Goal: Information Seeking & Learning: Learn about a topic

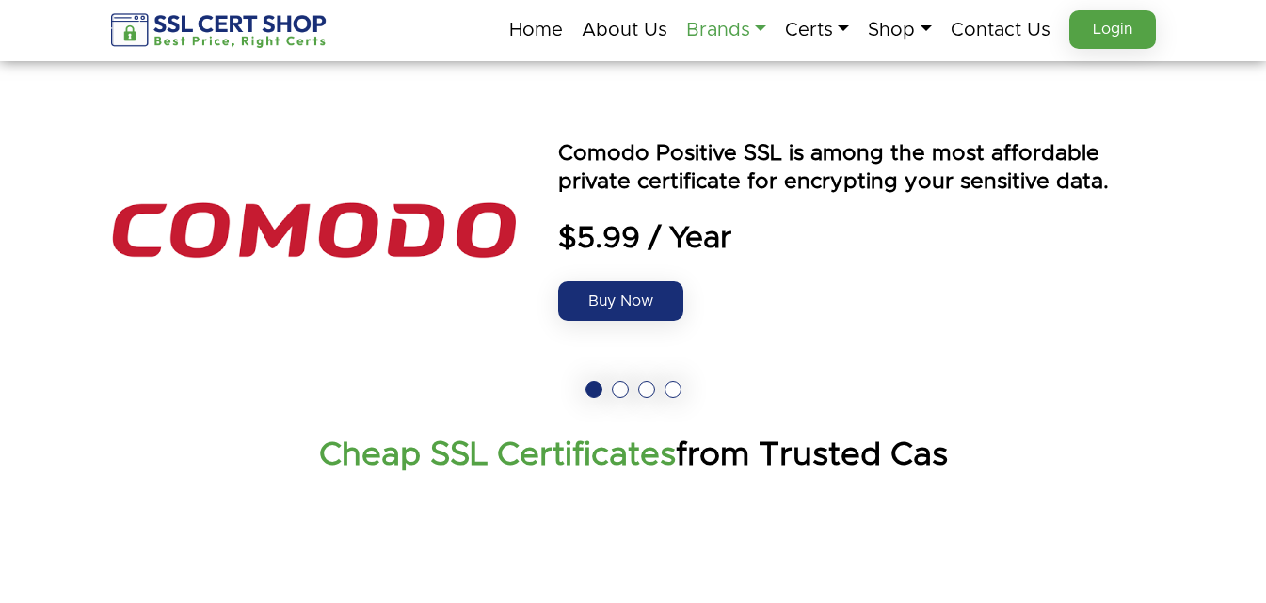
click at [711, 39] on link "Brands" at bounding box center [726, 30] width 80 height 40
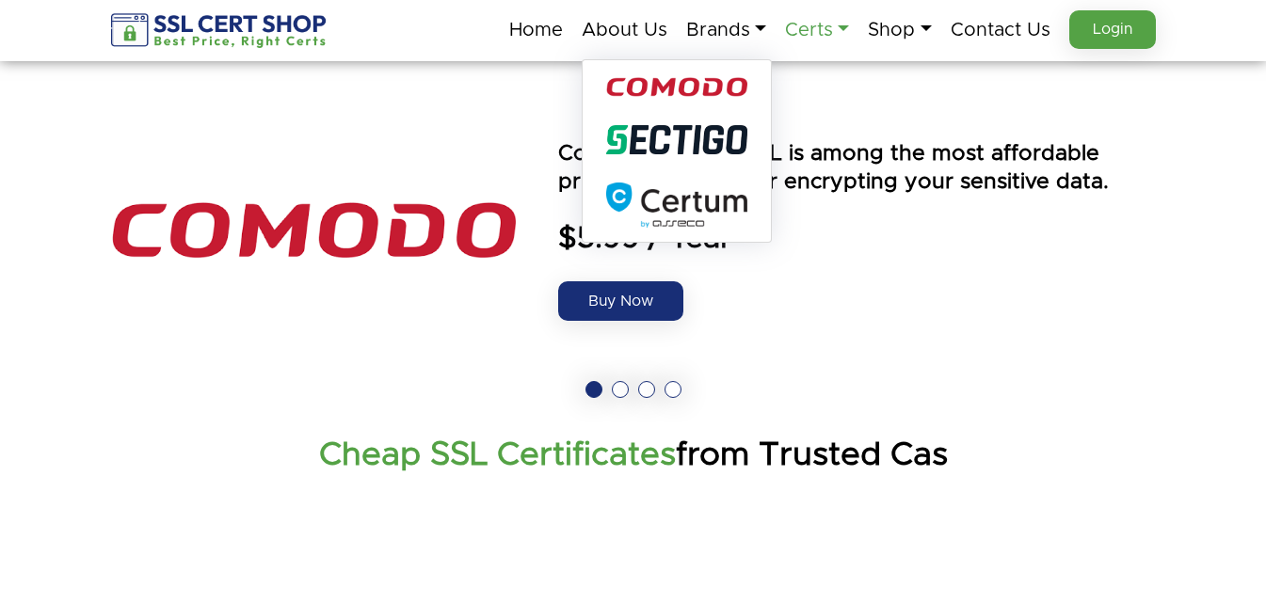
click at [801, 35] on link "Certs" at bounding box center [817, 30] width 64 height 40
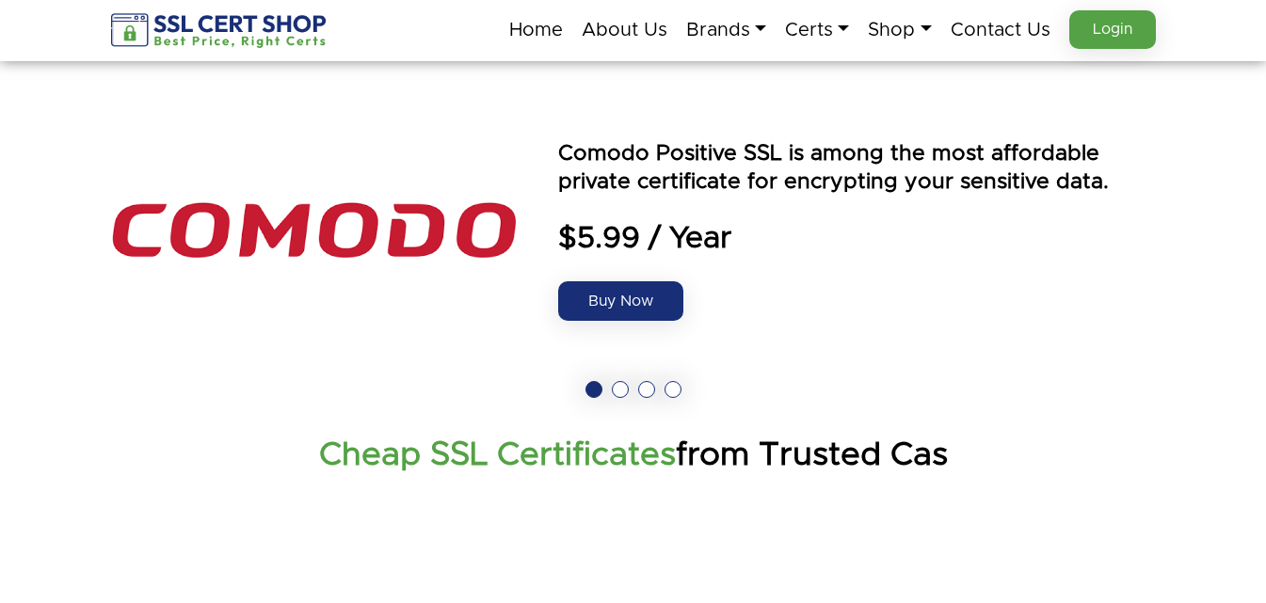
click at [300, 314] on img at bounding box center [313, 230] width 405 height 282
click at [629, 23] on link "About Us" at bounding box center [625, 30] width 86 height 40
click at [698, 34] on link "Brands" at bounding box center [726, 30] width 80 height 40
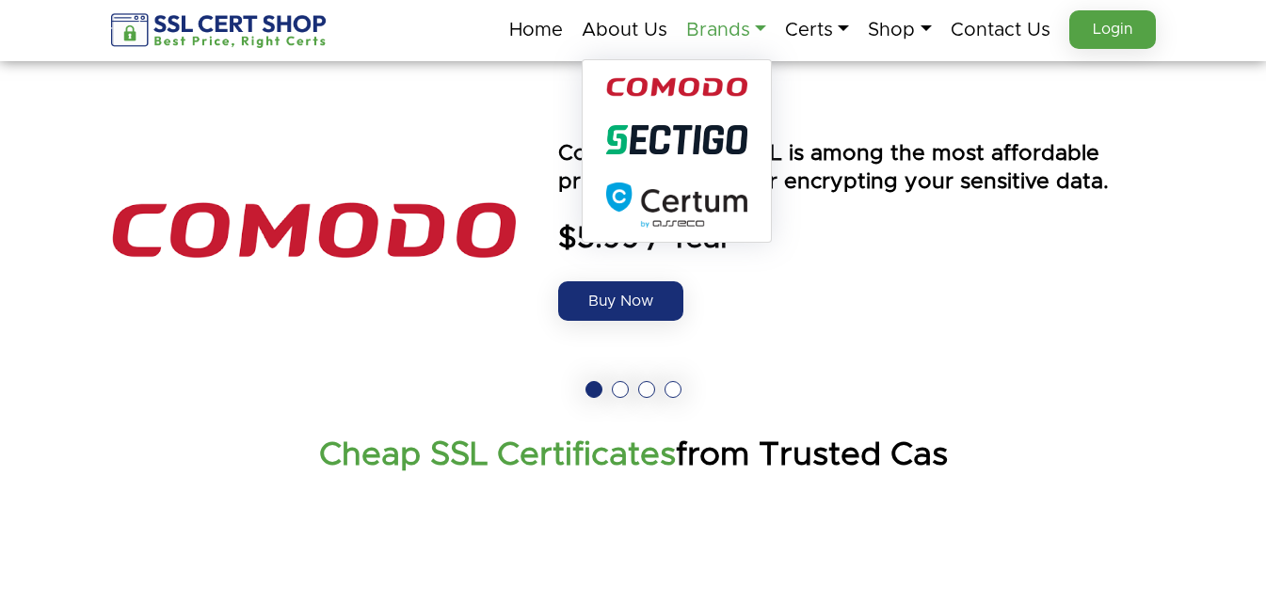
click at [698, 34] on link "Brands" at bounding box center [726, 30] width 80 height 40
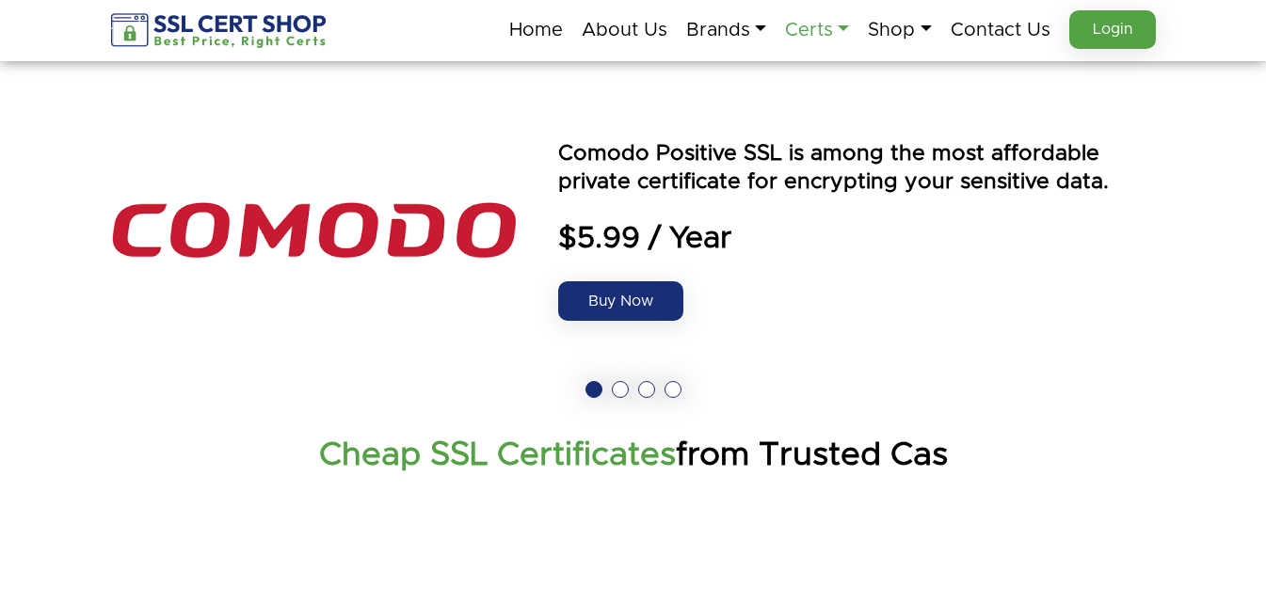
click at [800, 34] on link "Certs" at bounding box center [817, 30] width 64 height 40
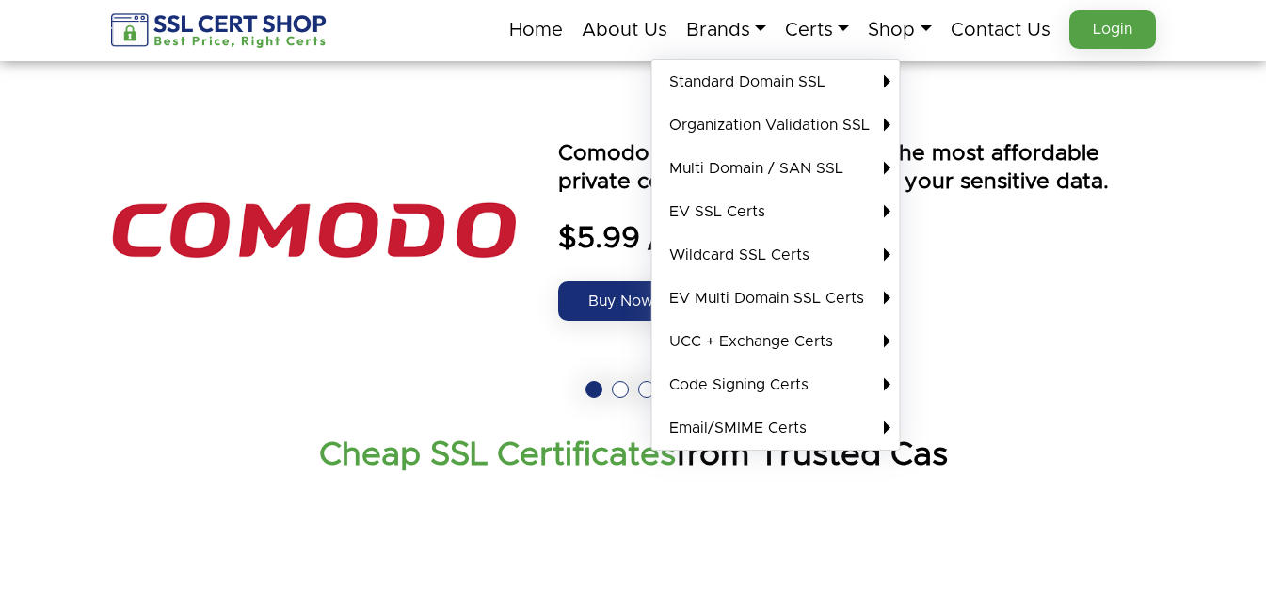
click at [371, 136] on img at bounding box center [313, 230] width 405 height 282
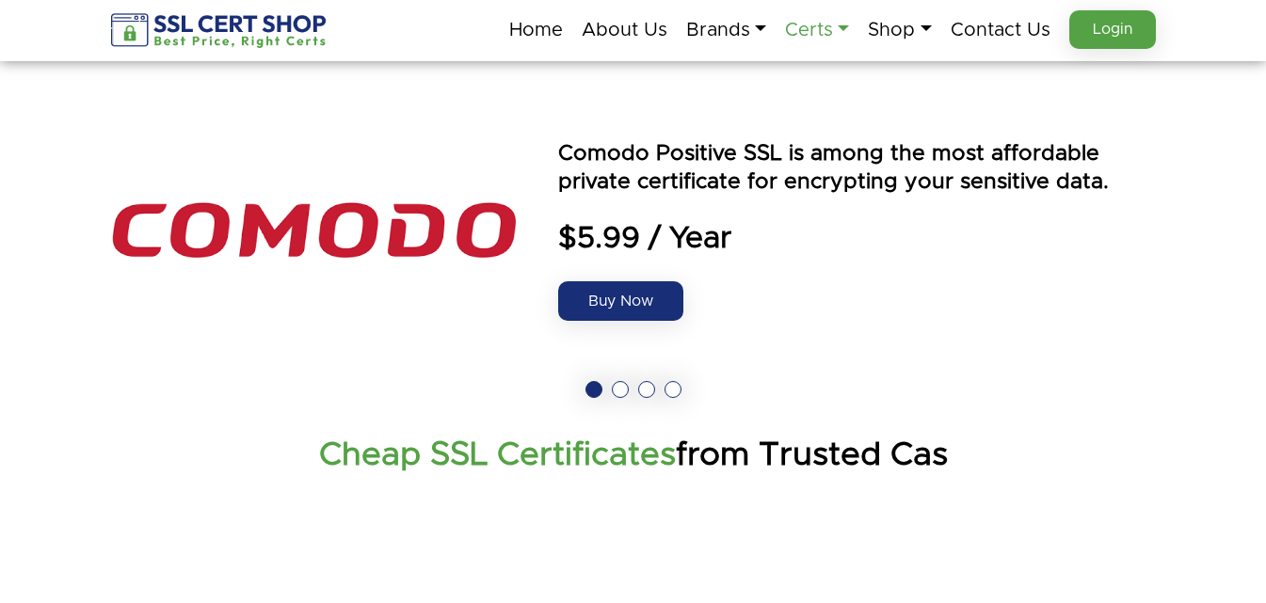
click at [802, 36] on link "Certs" at bounding box center [817, 30] width 64 height 40
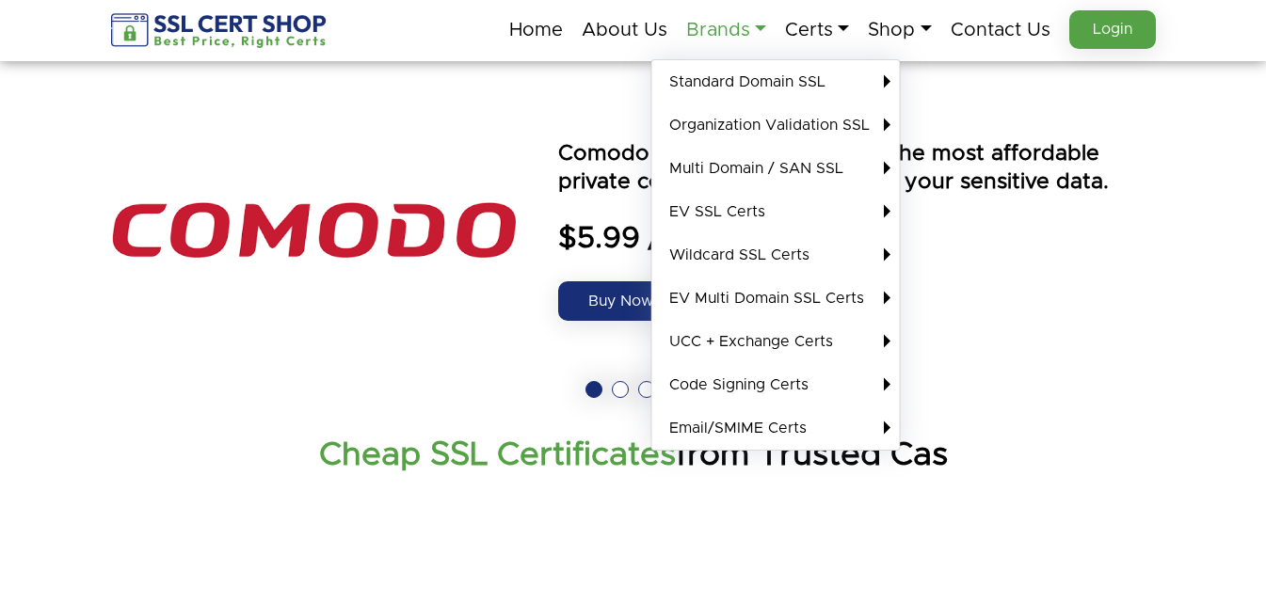
click at [706, 24] on link "Brands" at bounding box center [726, 30] width 80 height 40
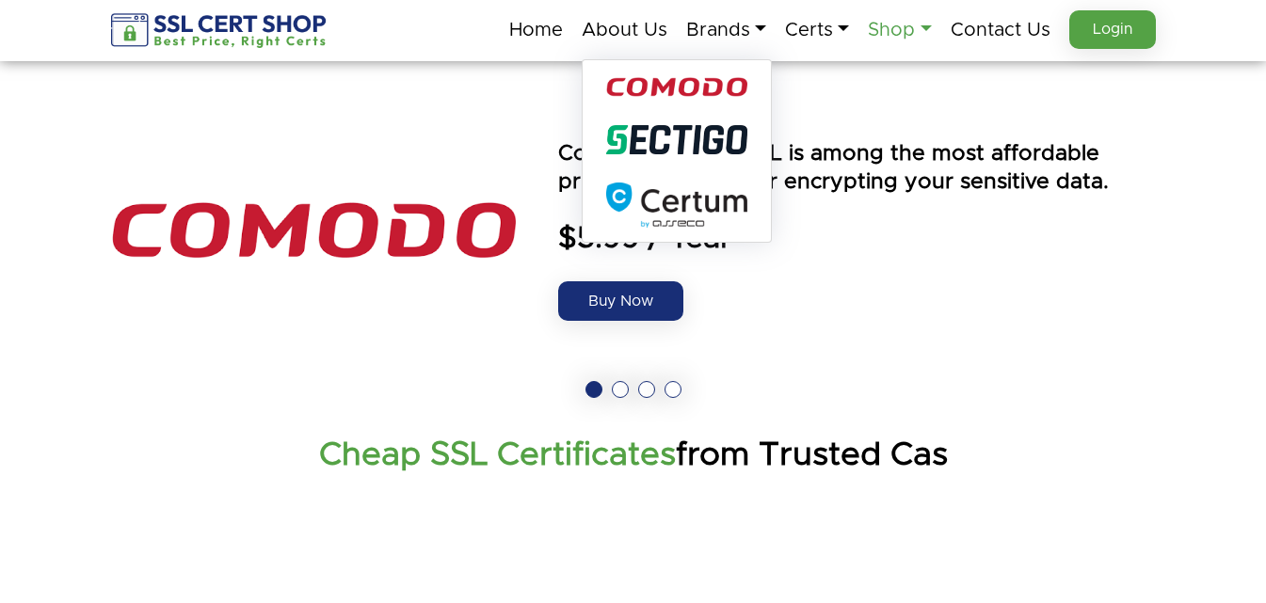
click at [903, 40] on link "Shop" at bounding box center [899, 30] width 63 height 40
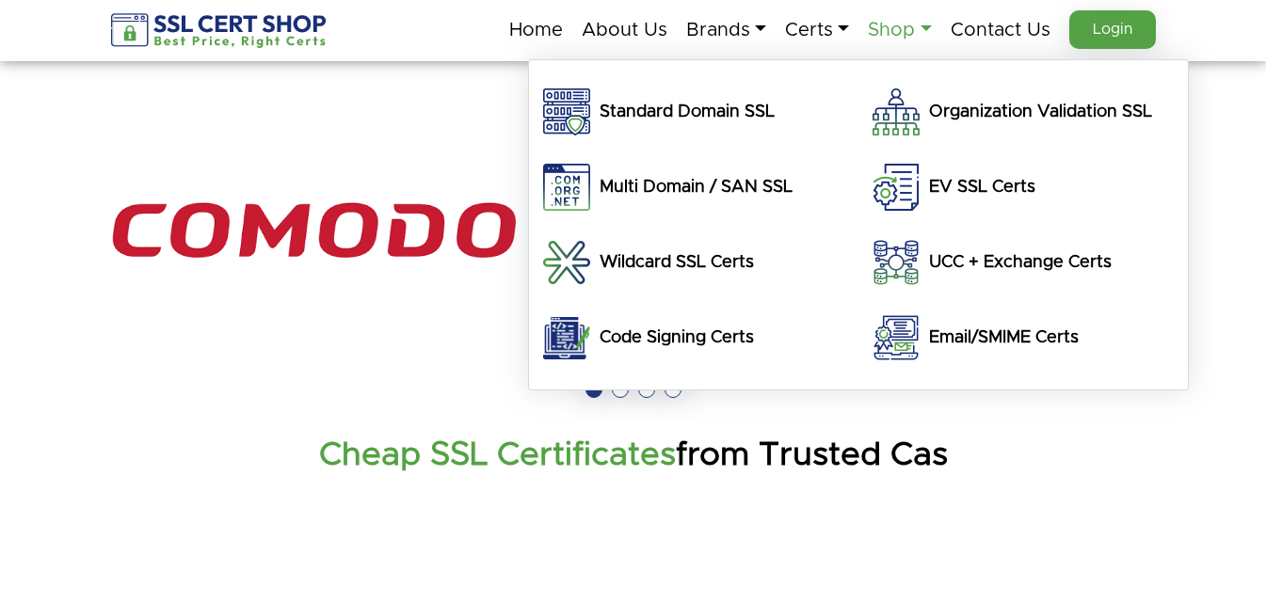
click at [901, 38] on link "Shop" at bounding box center [899, 30] width 63 height 40
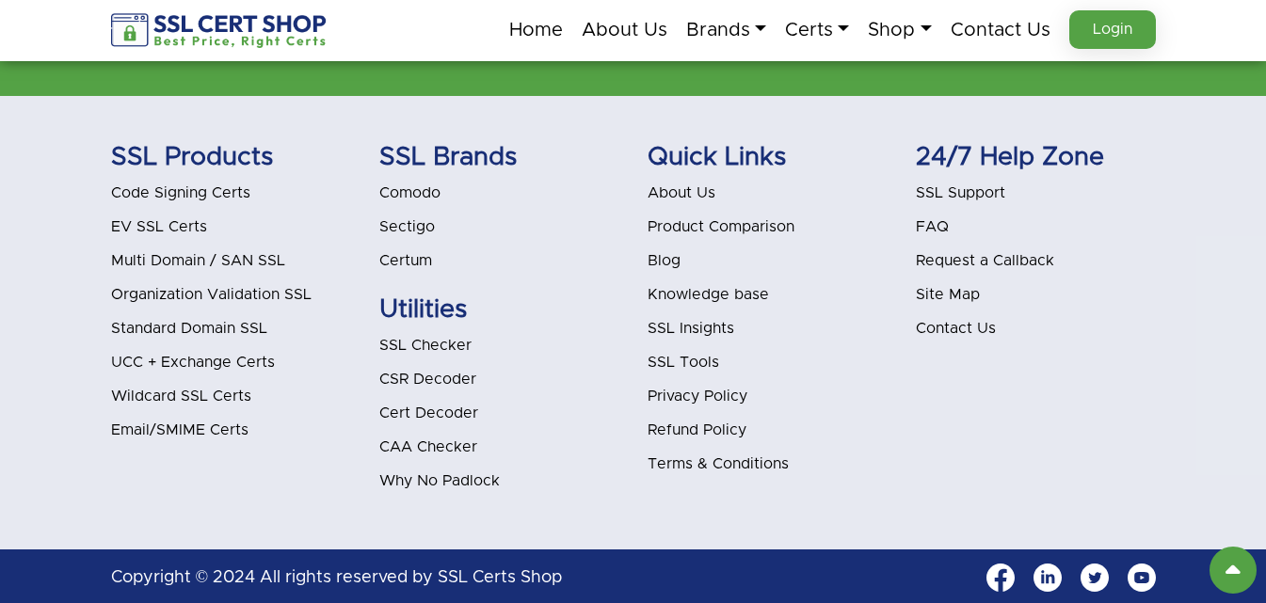
scroll to position [5982, 0]
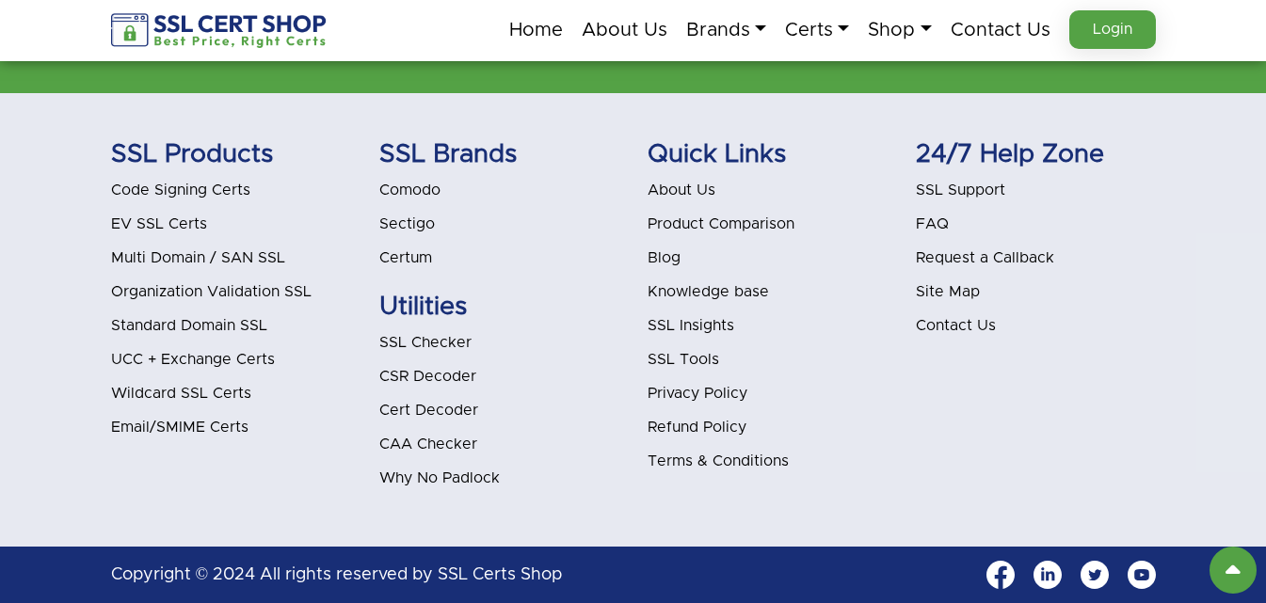
click at [651, 257] on link "Blog" at bounding box center [663, 257] width 33 height 15
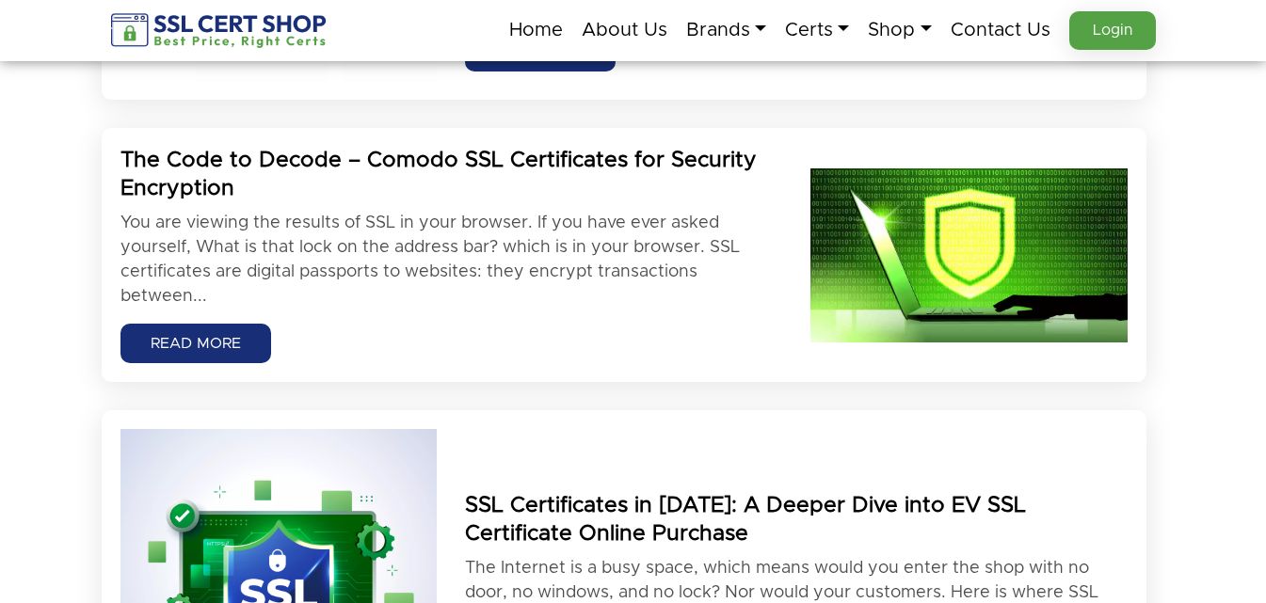
scroll to position [565, 0]
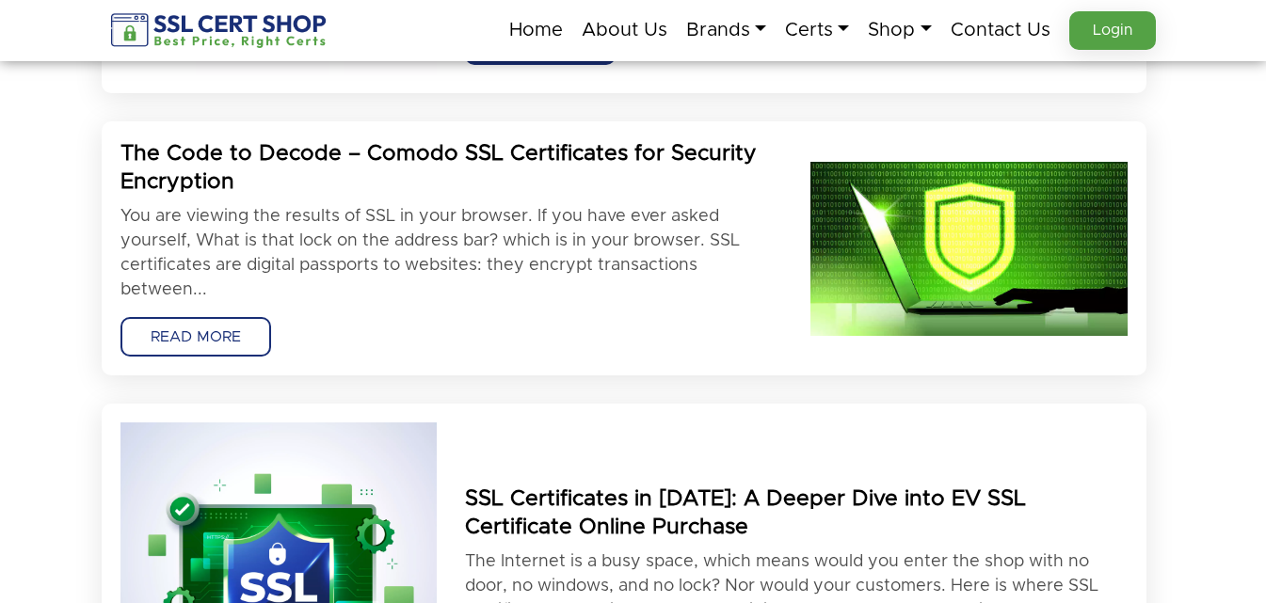
click at [203, 317] on link "READ MORE" at bounding box center [195, 337] width 151 height 40
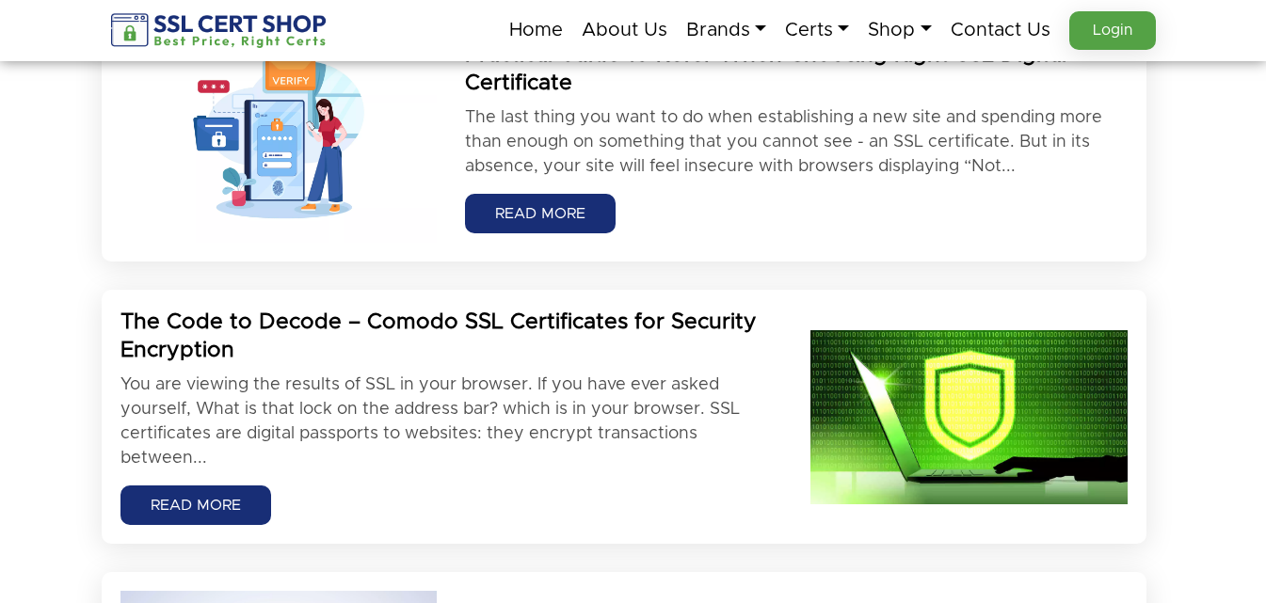
scroll to position [306, 0]
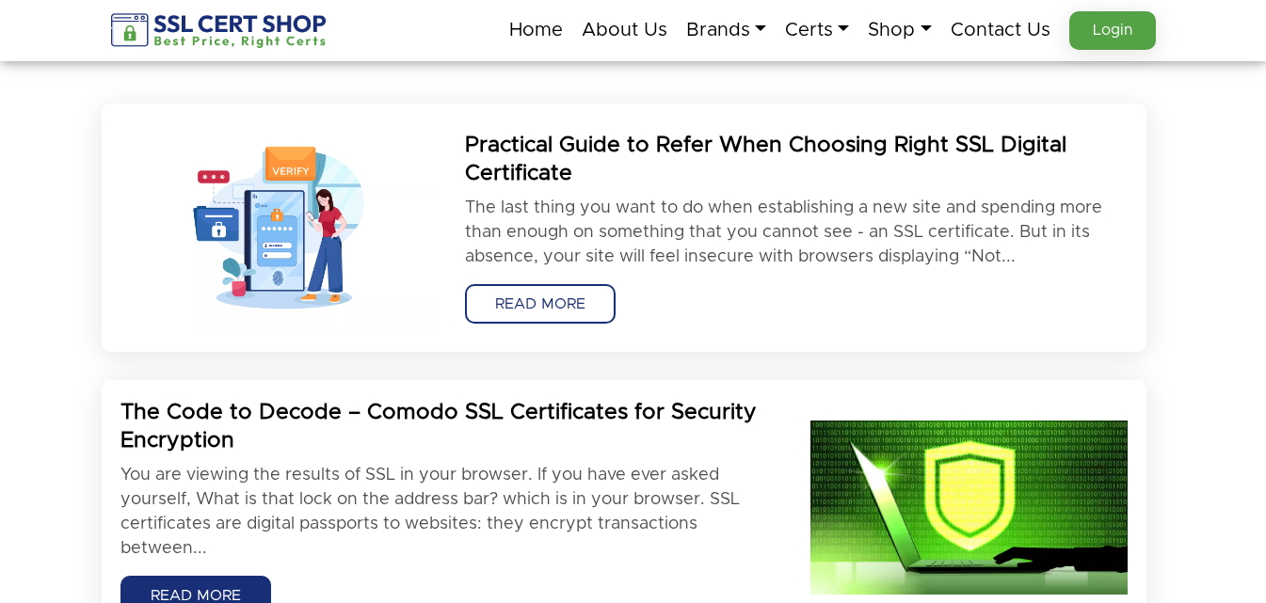
click at [506, 284] on link "READ MORE" at bounding box center [540, 304] width 151 height 40
click at [497, 289] on link "READ MORE" at bounding box center [540, 304] width 151 height 40
click at [599, 208] on p "The last thing you want to do when establishing a new site and spending more th…" at bounding box center [796, 232] width 662 height 73
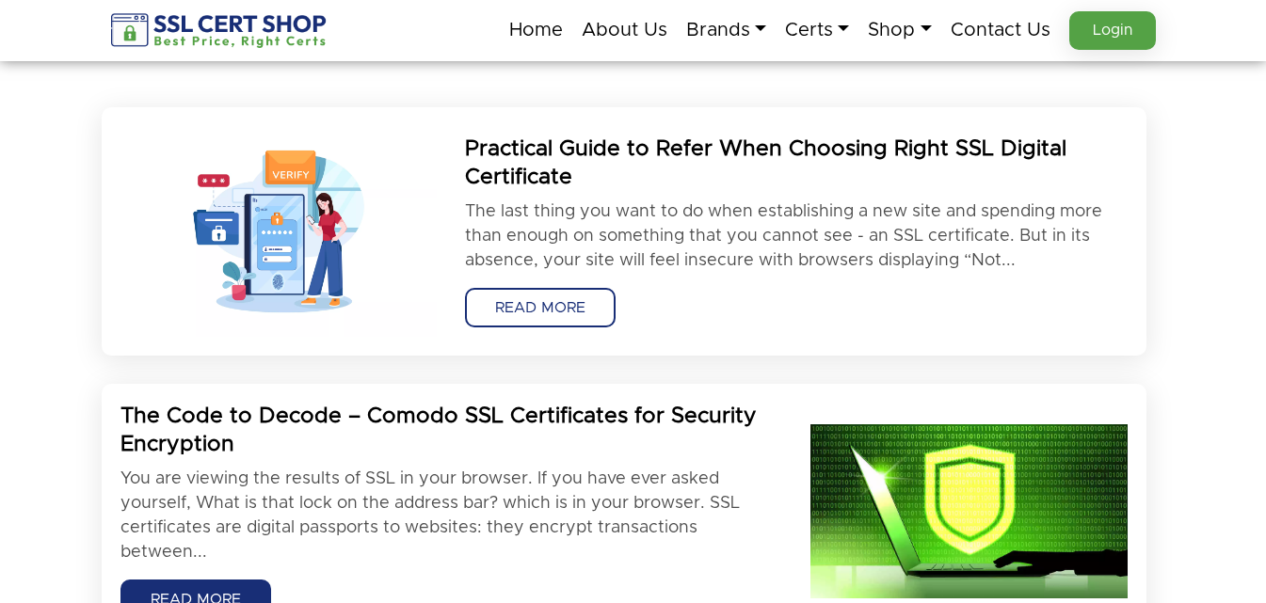
click at [542, 288] on link "READ MORE" at bounding box center [540, 308] width 151 height 40
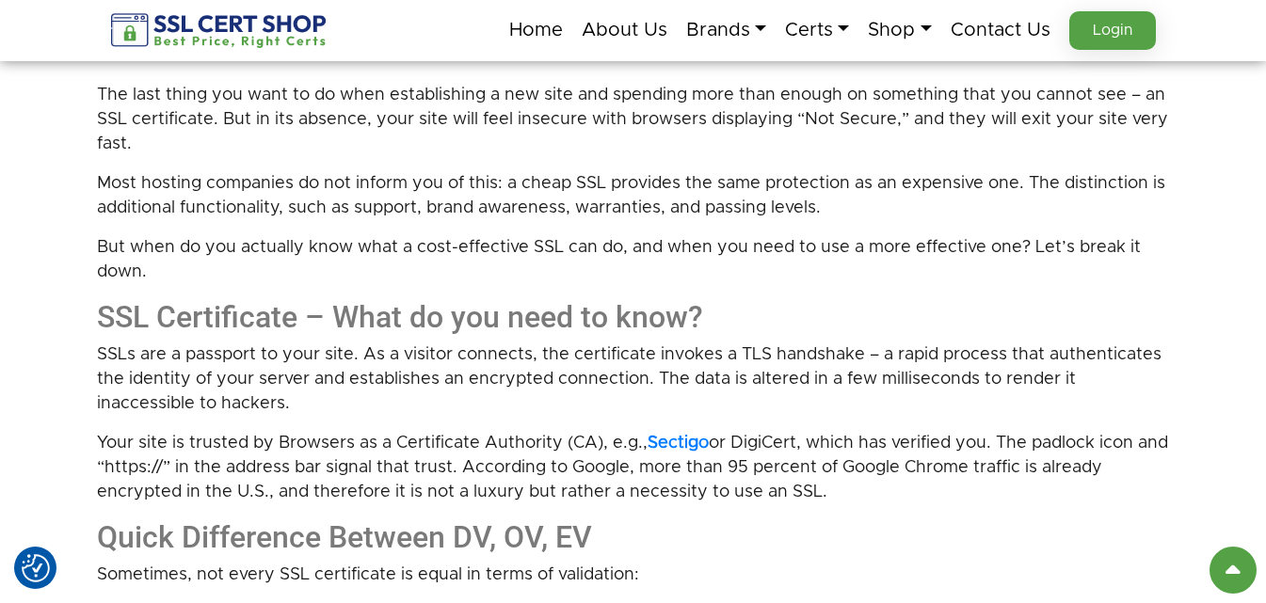
scroll to position [565, 0]
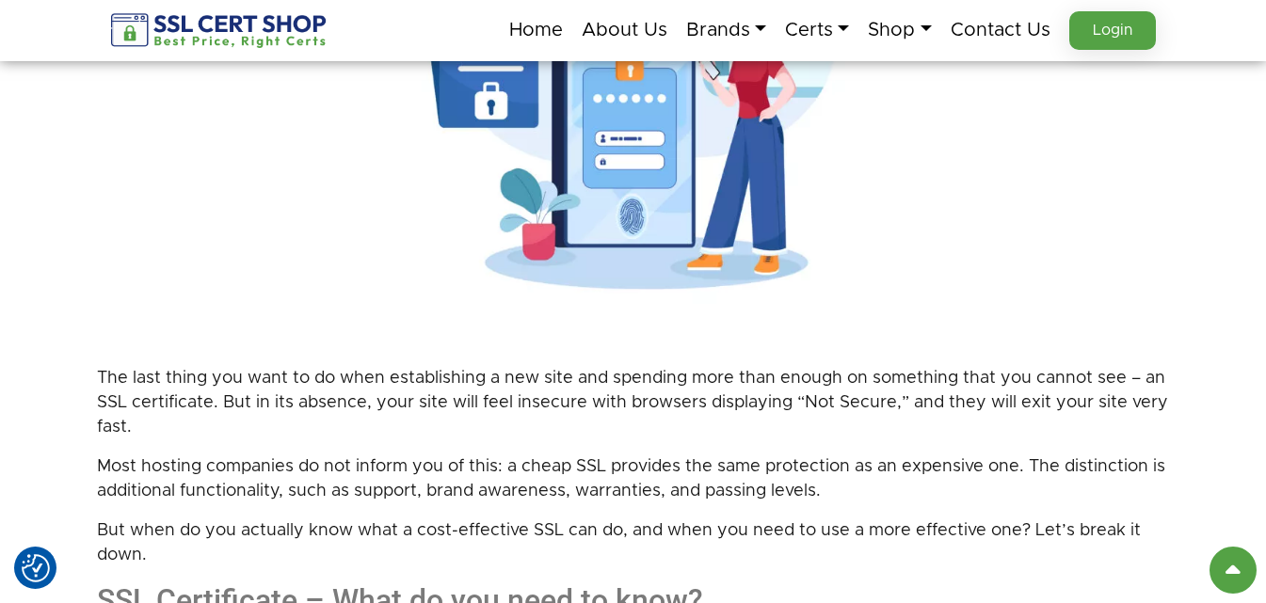
drag, startPoint x: 850, startPoint y: 244, endPoint x: 926, endPoint y: 125, distance: 141.0
click at [850, 244] on img at bounding box center [633, 96] width 753 height 503
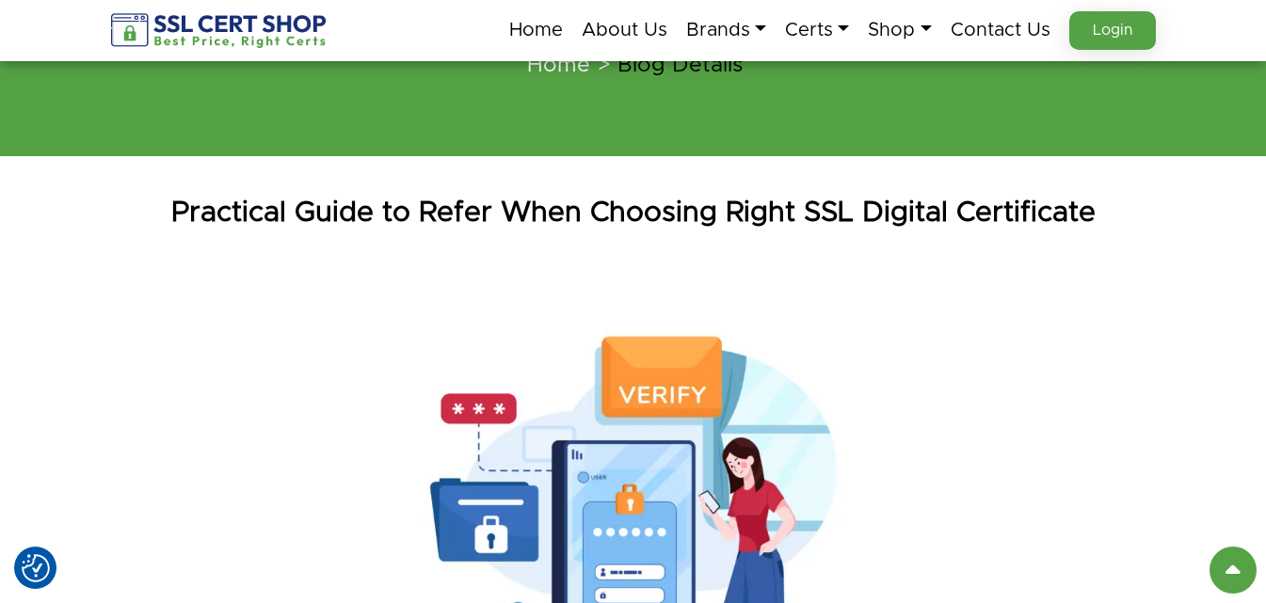
scroll to position [94, 0]
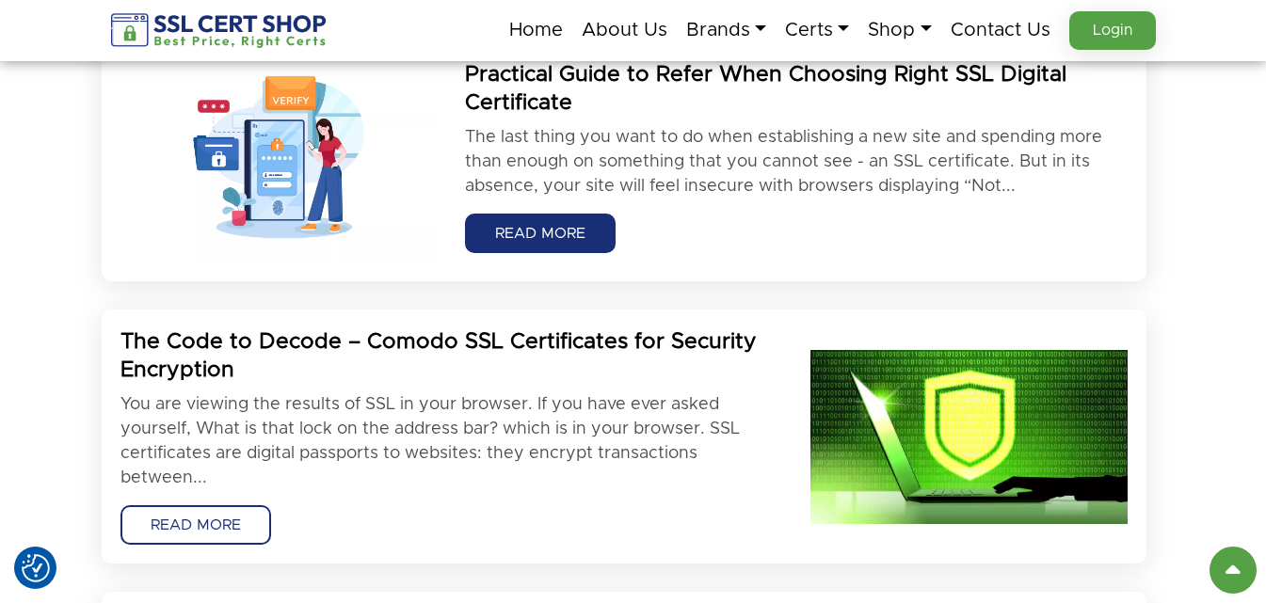
click at [141, 538] on link "READ MORE" at bounding box center [195, 525] width 151 height 40
